Goal: Information Seeking & Learning: Learn about a topic

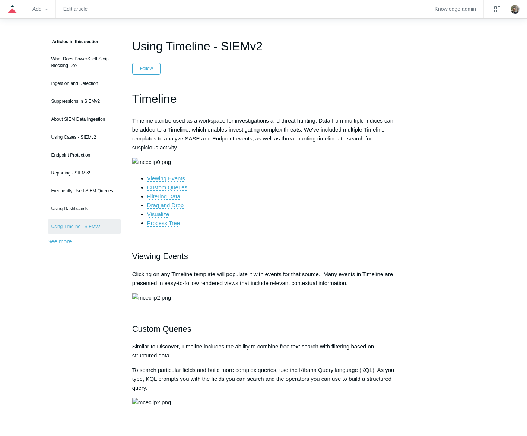
scroll to position [37, 0]
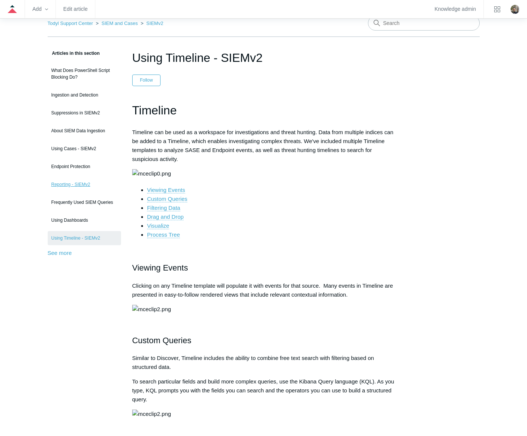
click at [84, 183] on link "Reporting - SIEMv2" at bounding box center [84, 184] width 73 height 14
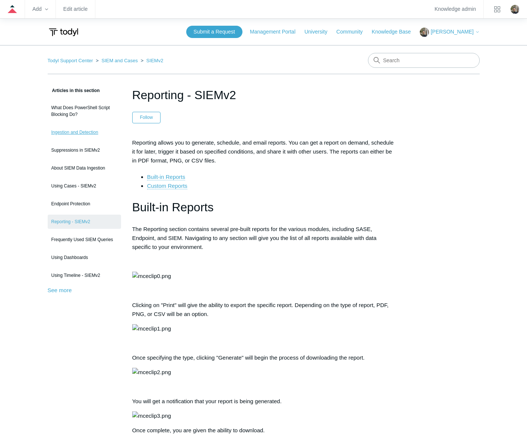
click at [58, 130] on link "Ingestion and Detection" at bounding box center [84, 132] width 73 height 14
